Goal: Transaction & Acquisition: Purchase product/service

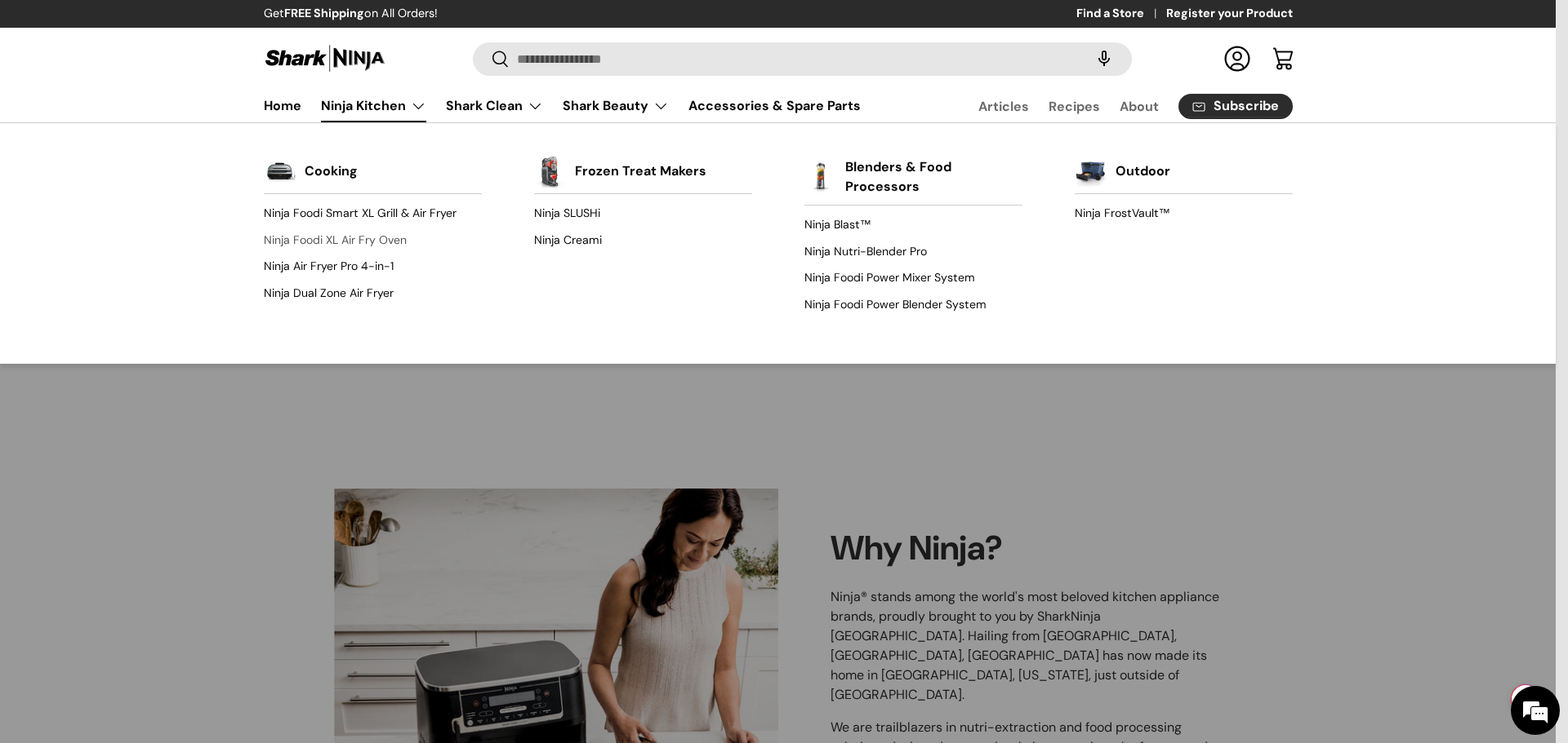
click at [386, 245] on link "Ninja Foodi XL Air Fry Oven" at bounding box center [373, 240] width 218 height 26
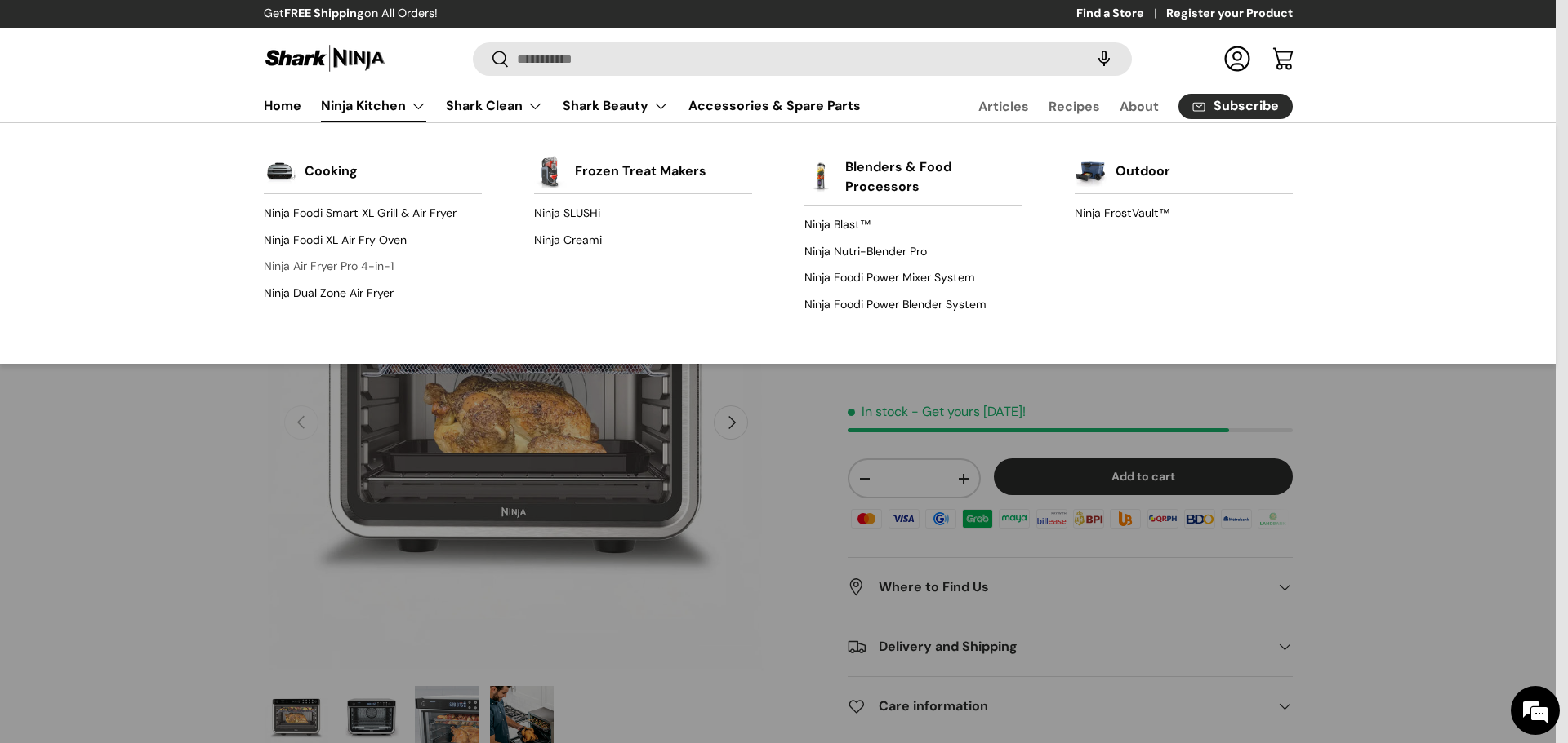
click at [367, 274] on link "Ninja Air Fryer Pro 4-in-1" at bounding box center [373, 267] width 218 height 26
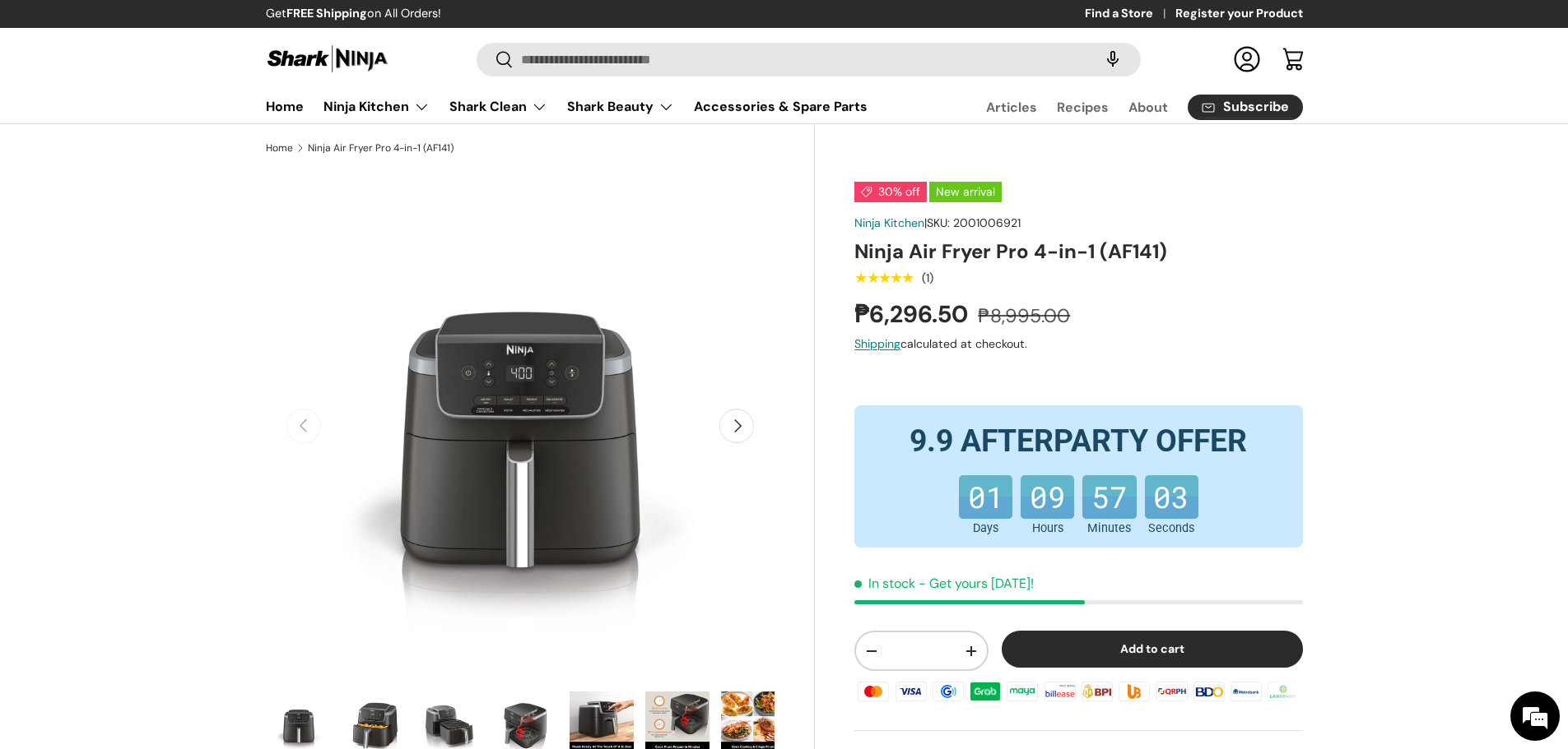
click at [1138, 660] on button "Add to cart" at bounding box center [1153, 649] width 302 height 37
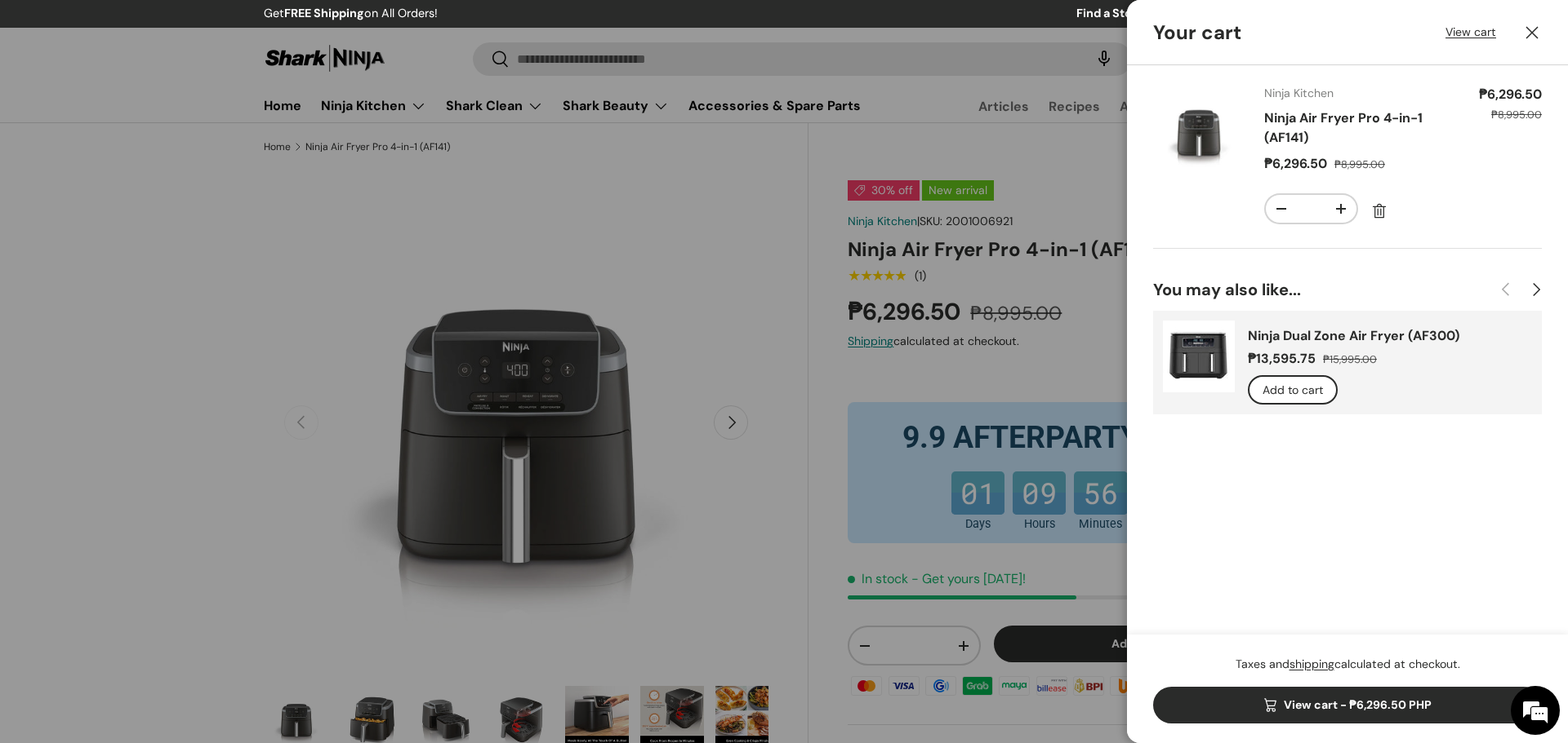
click at [1343, 709] on link "View cart - ₱6,296.50 PHP" at bounding box center [1346, 705] width 388 height 37
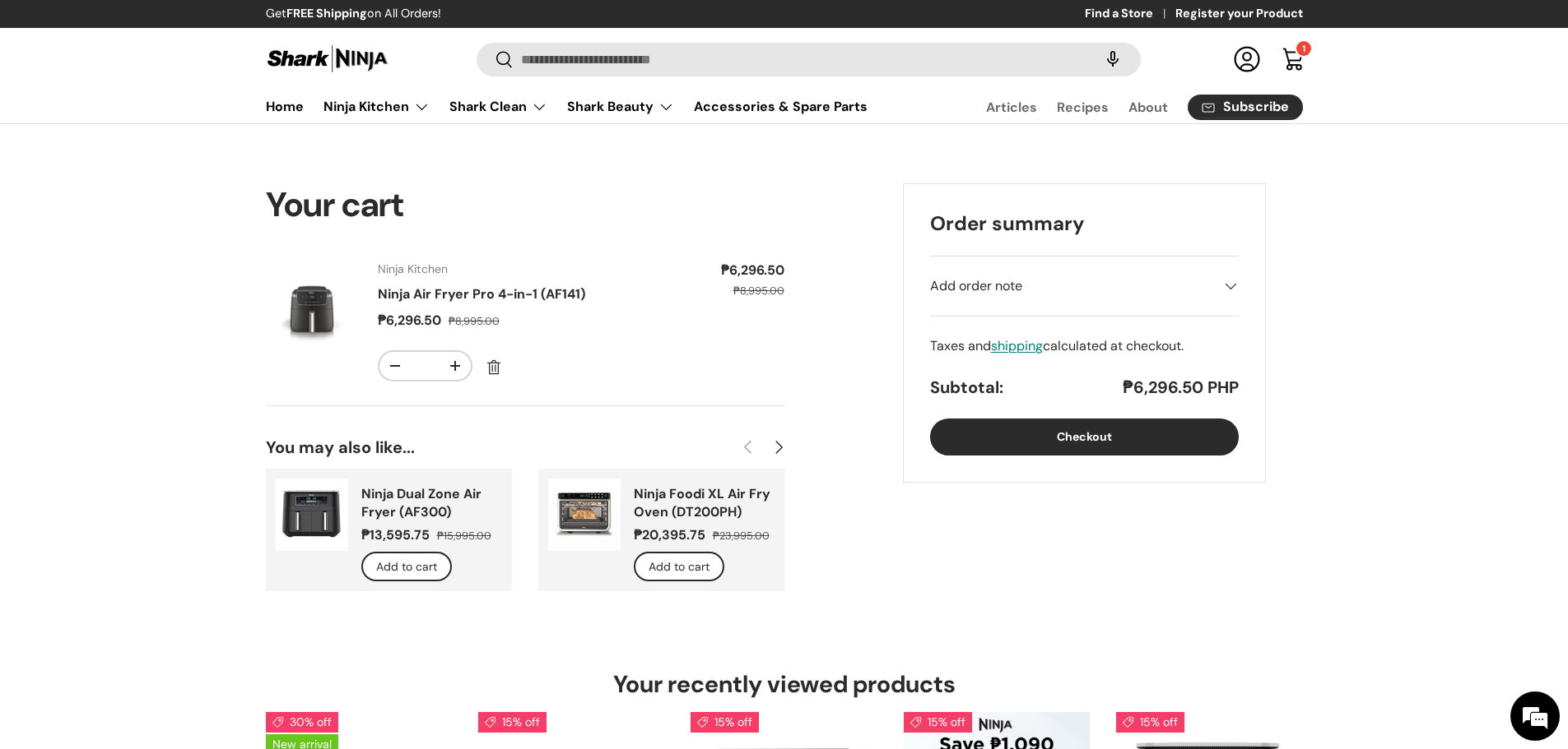
click at [1093, 438] on button "Checkout" at bounding box center [1085, 437] width 309 height 37
